Goal: Task Accomplishment & Management: Use online tool/utility

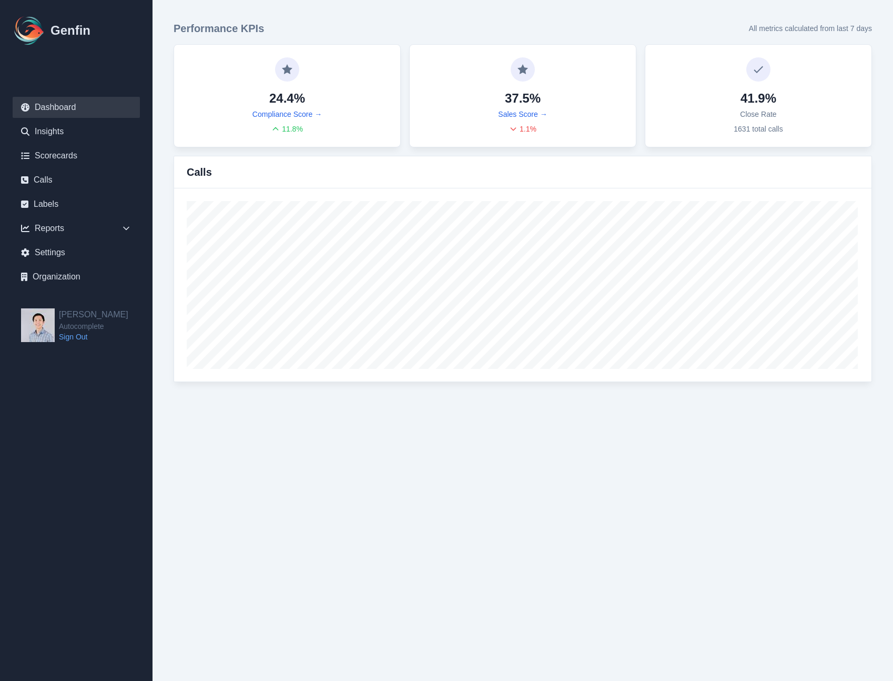
click at [114, 536] on aside "Genfin Dashboard Insights Scorecards Calls Labels Reports Sales Compliance Agen…" at bounding box center [76, 340] width 153 height 681
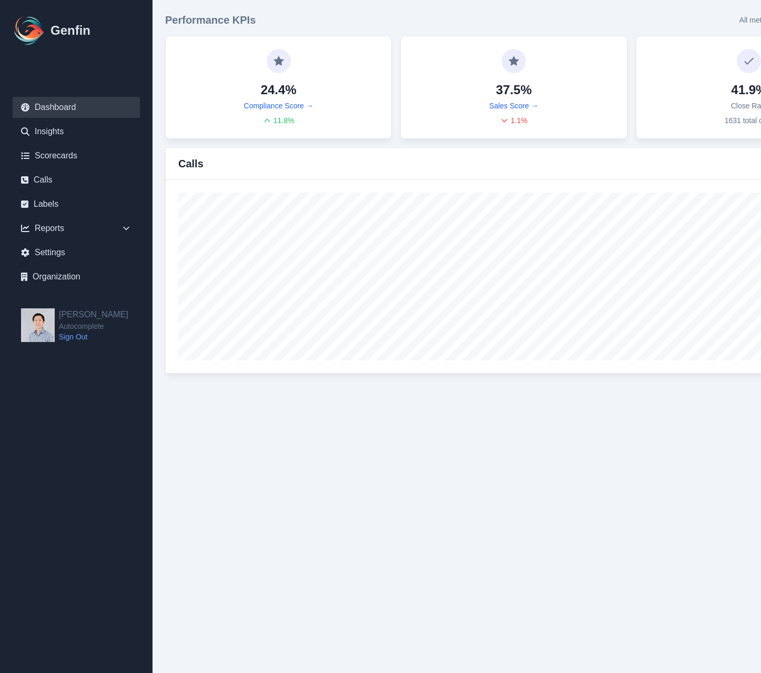
click at [289, 386] on html "Genfin Dashboard Insights Scorecards Calls Labels Reports Sales Compliance Agen…" at bounding box center [380, 193] width 761 height 386
click at [266, 386] on html "Genfin Dashboard Insights Scorecards Calls Labels Reports Sales Compliance Agen…" at bounding box center [380, 193] width 761 height 386
click at [122, 228] on icon at bounding box center [126, 228] width 11 height 11
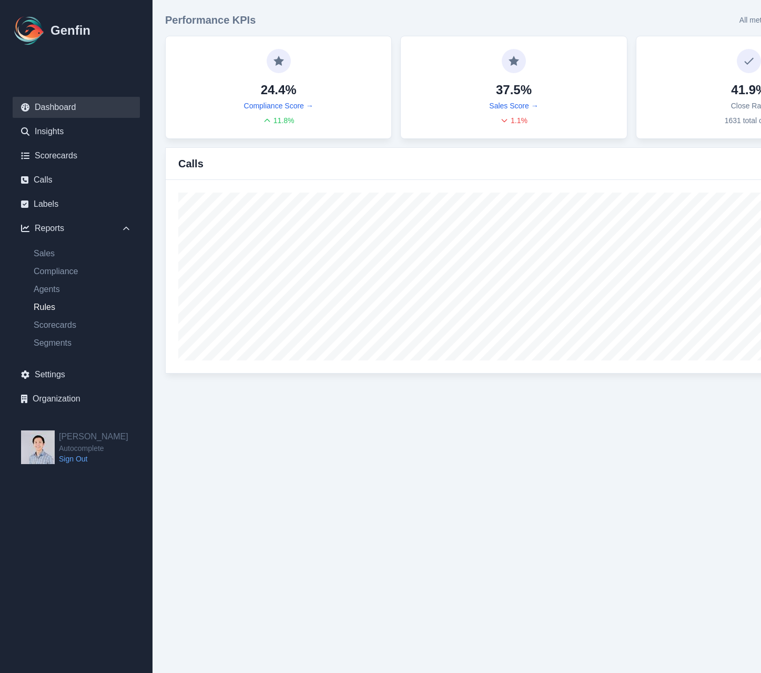
click at [79, 308] on link "Rules" at bounding box center [82, 307] width 115 height 13
select select "14"
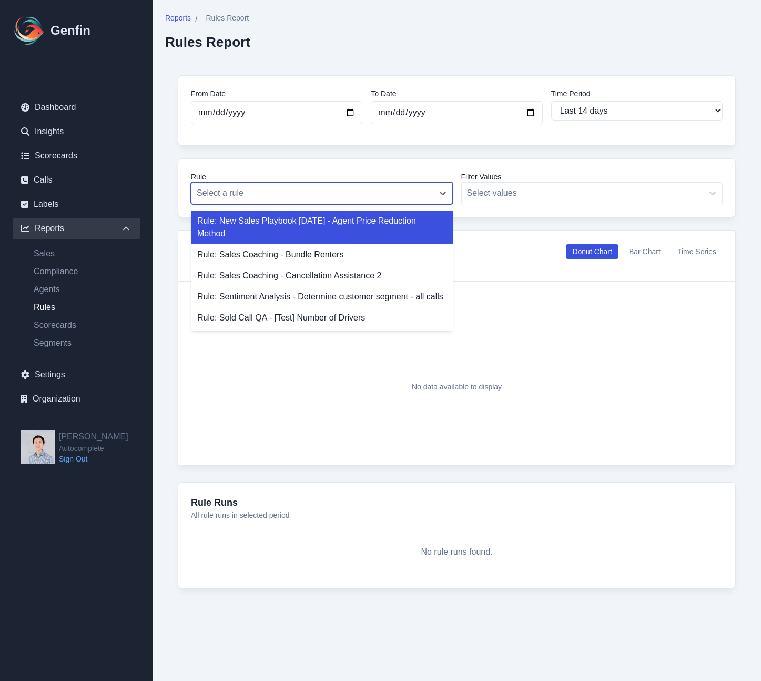
click at [392, 195] on div at bounding box center [312, 193] width 231 height 15
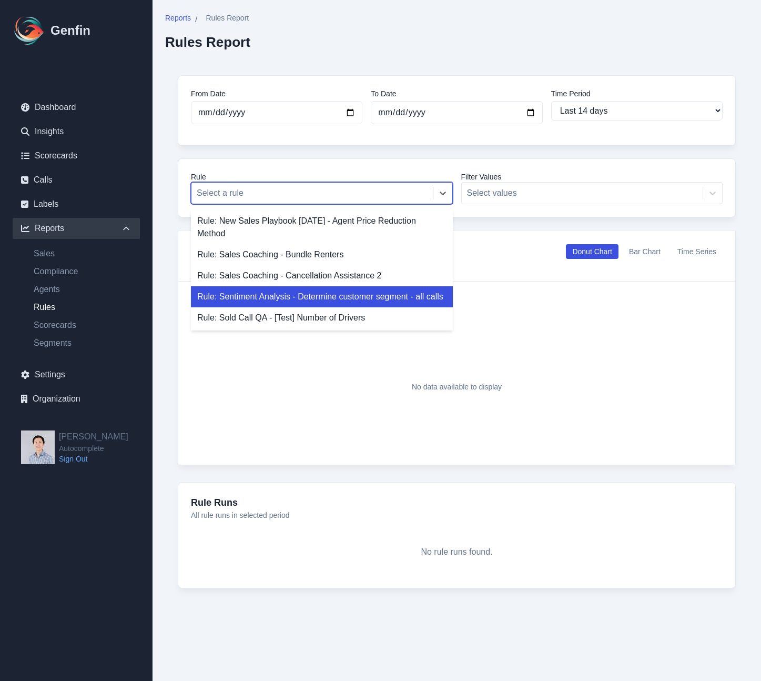
click at [353, 299] on div "Rule: Sentiment Analysis - Determine customer segment - all calls" at bounding box center [322, 296] width 262 height 21
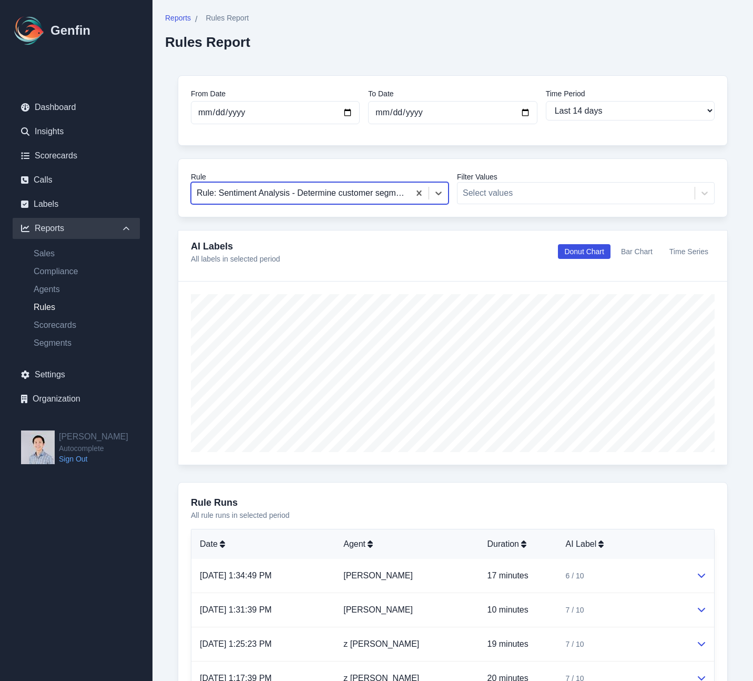
click at [620, 247] on button "Bar Chart" at bounding box center [637, 251] width 44 height 15
